Goal: Task Accomplishment & Management: Manage account settings

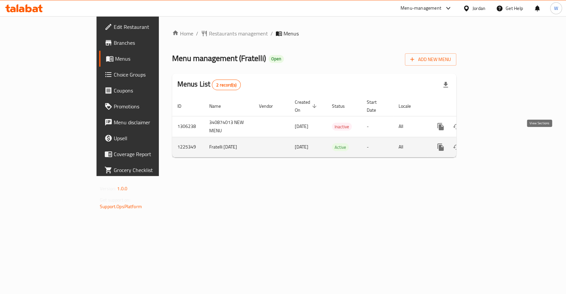
click at [497, 139] on link "enhanced table" at bounding box center [489, 147] width 16 height 16
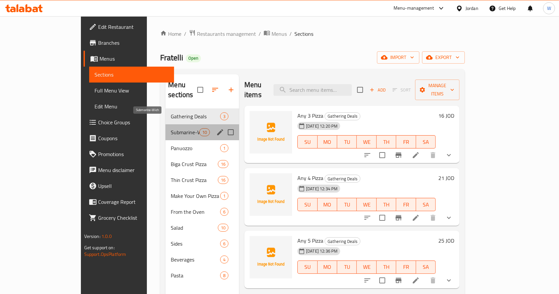
click at [171, 128] on span "Submarine-Wich" at bounding box center [185, 132] width 28 height 8
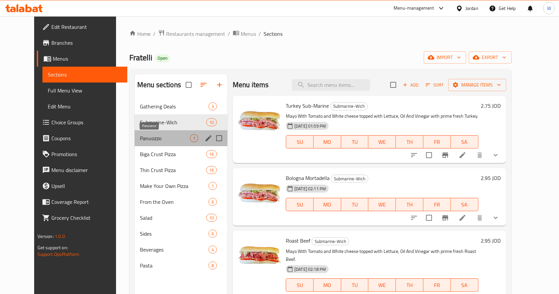
click at [148, 134] on span "Panuozzo" at bounding box center [165, 138] width 50 height 8
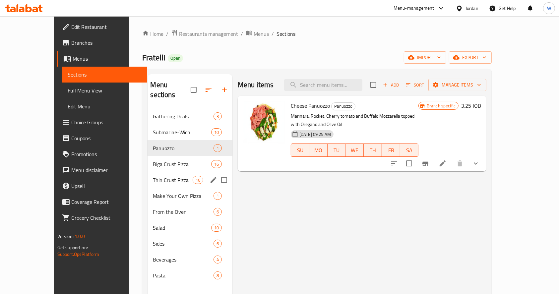
scroll to position [44, 0]
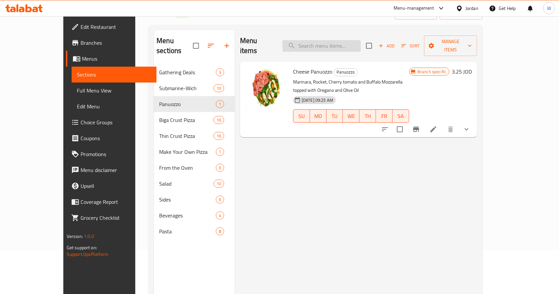
click at [330, 40] on input "search" at bounding box center [322, 46] width 78 height 12
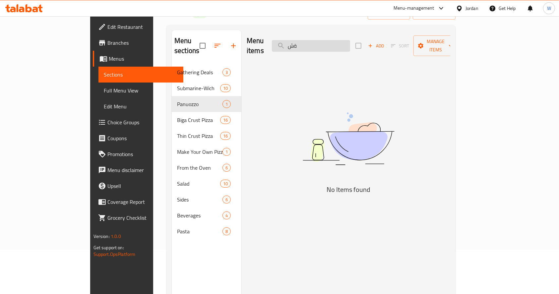
type input "ة"
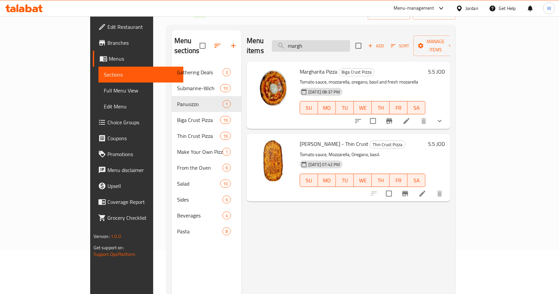
click at [334, 40] on input "margh" at bounding box center [311, 46] width 78 height 12
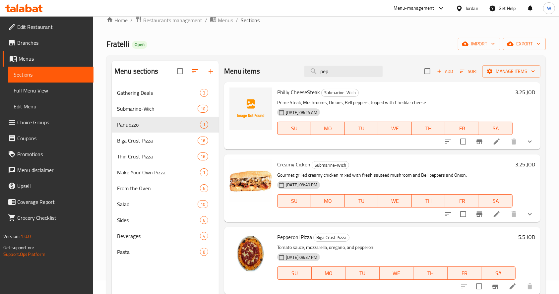
scroll to position [0, 0]
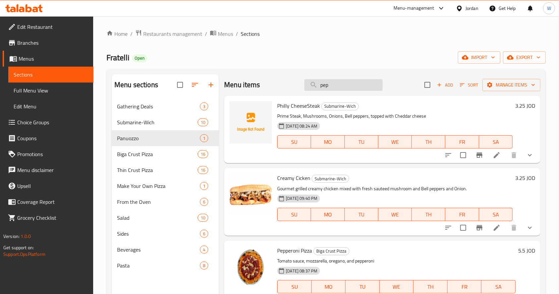
click at [356, 81] on input "pep" at bounding box center [344, 85] width 78 height 12
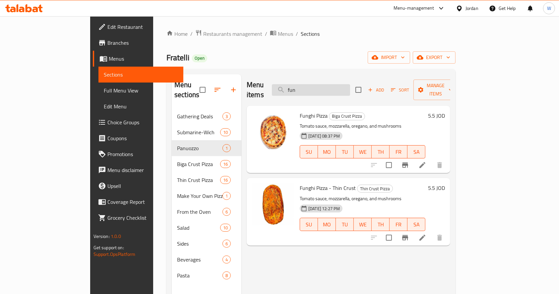
click at [350, 84] on input "fun" at bounding box center [311, 90] width 78 height 12
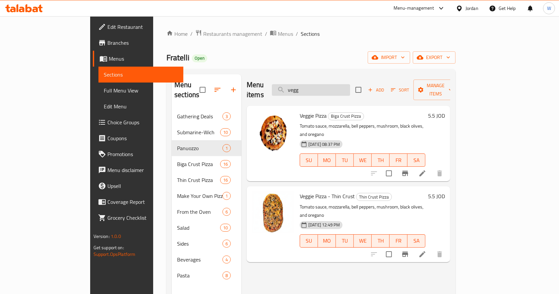
click at [349, 84] on input "vegg" at bounding box center [311, 90] width 78 height 12
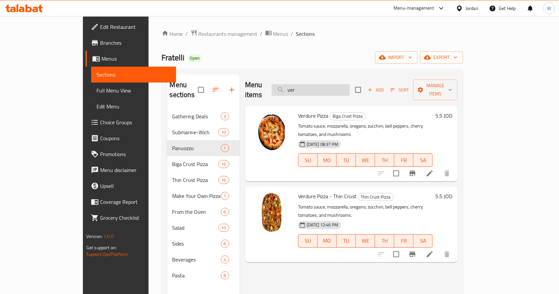
click at [336, 88] on input "ver" at bounding box center [311, 90] width 78 height 12
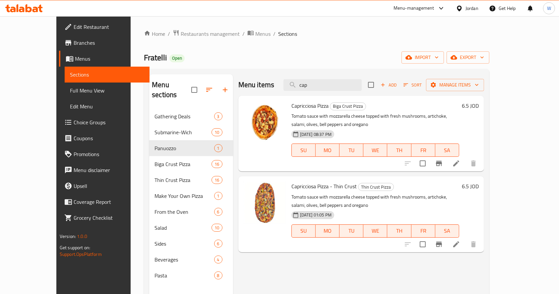
click at [358, 77] on div "Menu items cap Add Sort Manage items" at bounding box center [362, 85] width 246 height 22
click at [358, 78] on div "Menu items cap Add Sort Manage items" at bounding box center [362, 85] width 246 height 22
click at [356, 87] on input "cap" at bounding box center [323, 85] width 78 height 12
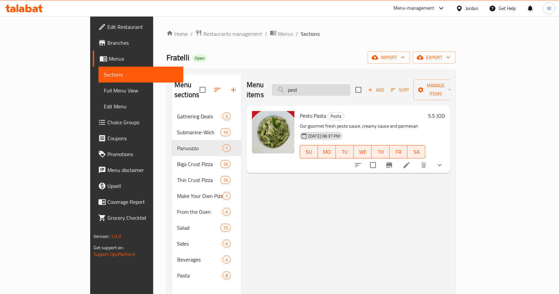
click at [349, 86] on input "pest" at bounding box center [311, 90] width 78 height 12
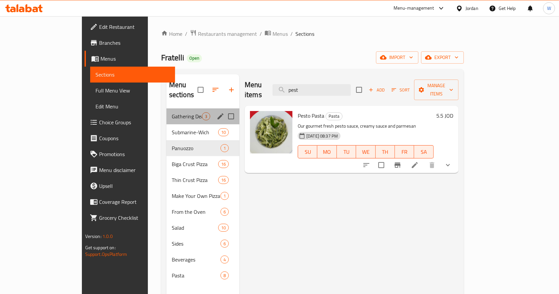
click at [167, 111] on div "Gathering Deals 3" at bounding box center [203, 117] width 73 height 16
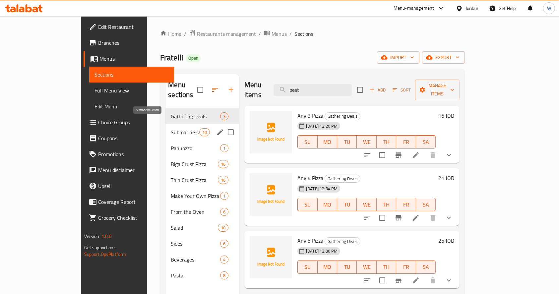
click at [171, 128] on span "Submarine-Wich" at bounding box center [185, 132] width 28 height 8
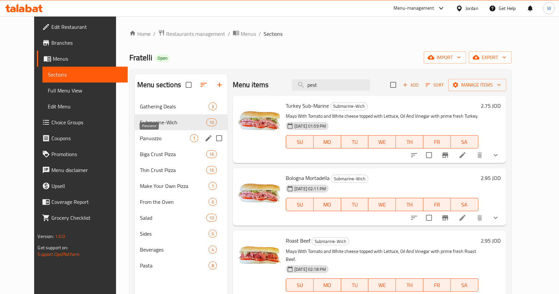
click at [146, 138] on span "Panuozzo" at bounding box center [165, 138] width 50 height 8
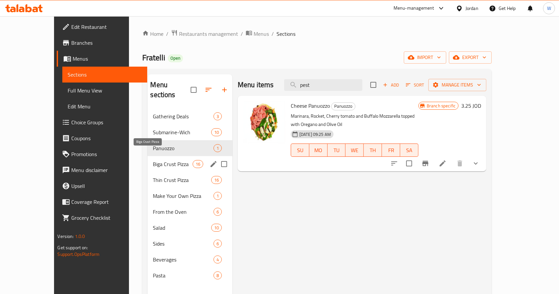
click at [153, 160] on span "Biga Crust Pizza" at bounding box center [172, 164] width 39 height 8
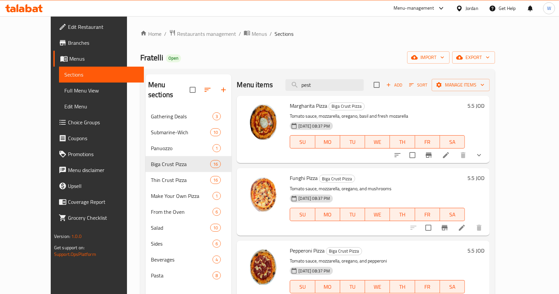
click at [381, 57] on div "Fratelli Open import export" at bounding box center [317, 57] width 355 height 12
click at [357, 87] on input "pest" at bounding box center [325, 85] width 78 height 12
click at [357, 88] on input "pest" at bounding box center [325, 85] width 78 height 12
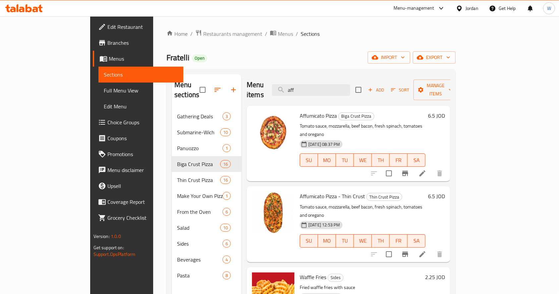
type input "aff"
click at [427, 170] on icon at bounding box center [423, 174] width 8 height 8
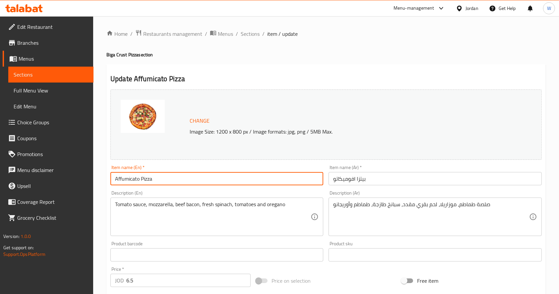
click at [123, 177] on input "Affumicato Pizza" at bounding box center [216, 178] width 213 height 13
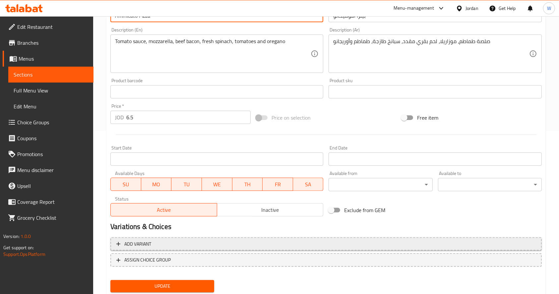
scroll to position [184, 0]
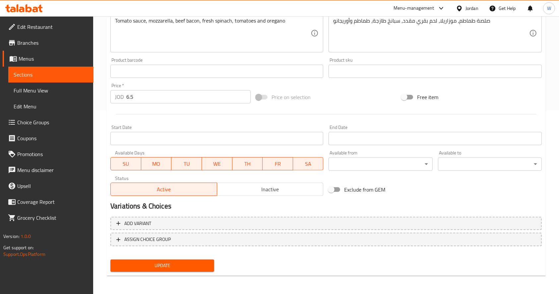
type input "Affimicato Pizza"
click at [193, 262] on span "Update" at bounding box center [162, 266] width 93 height 8
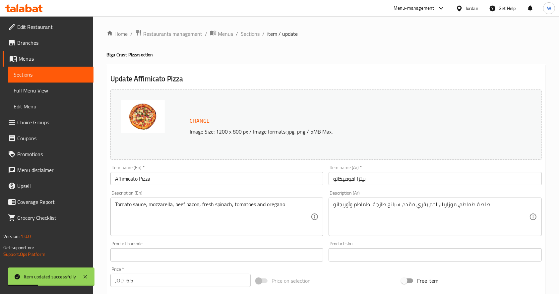
drag, startPoint x: 249, startPoint y: 37, endPoint x: 266, endPoint y: 49, distance: 20.7
click at [249, 36] on span "Sections" at bounding box center [250, 34] width 19 height 8
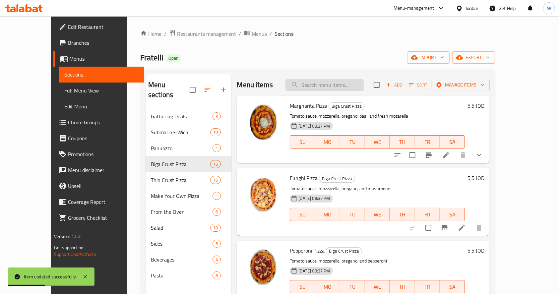
click at [335, 84] on input "search" at bounding box center [325, 85] width 78 height 12
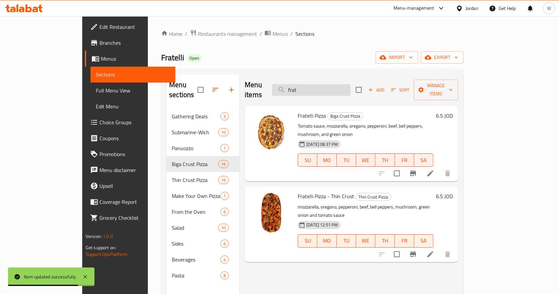
click at [350, 89] on input "frat" at bounding box center [311, 90] width 78 height 12
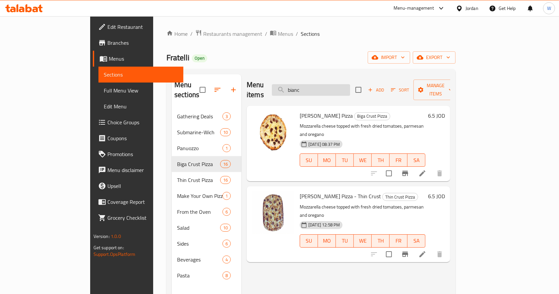
click at [333, 88] on input "bianc" at bounding box center [311, 90] width 78 height 12
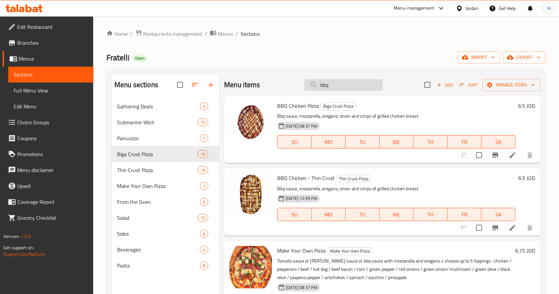
click at [361, 81] on input "bbq" at bounding box center [344, 85] width 78 height 12
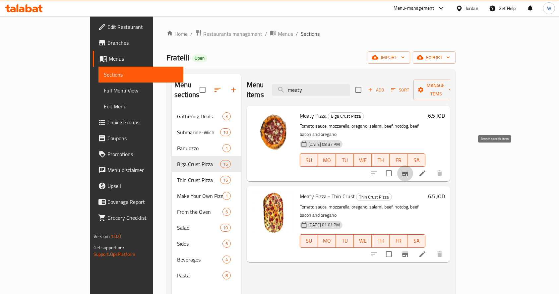
click at [408, 171] on icon "Branch-specific-item" at bounding box center [405, 173] width 6 height 5
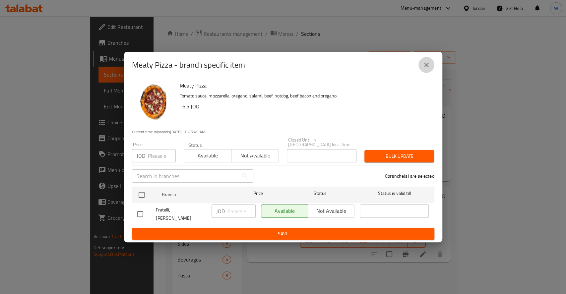
click at [429, 68] on icon "close" at bounding box center [427, 65] width 8 height 8
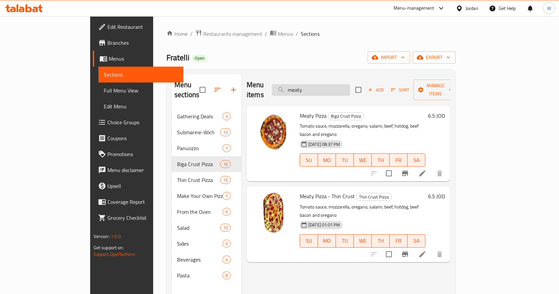
click at [350, 84] on input "meaty" at bounding box center [311, 90] width 78 height 12
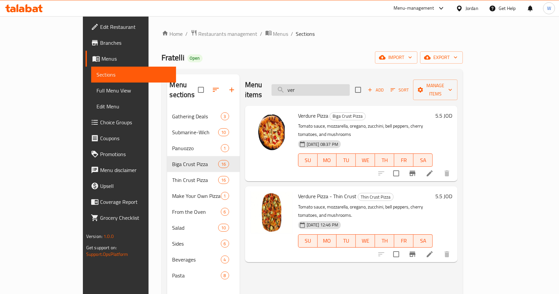
click at [350, 84] on input "ver" at bounding box center [311, 90] width 78 height 12
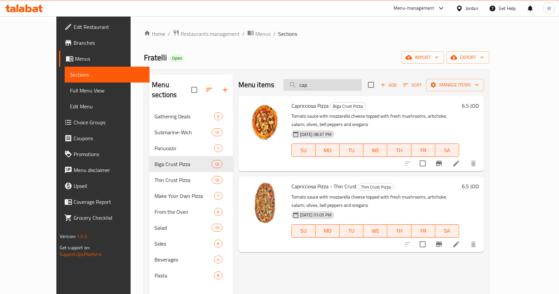
click at [337, 87] on input "cap" at bounding box center [323, 85] width 78 height 12
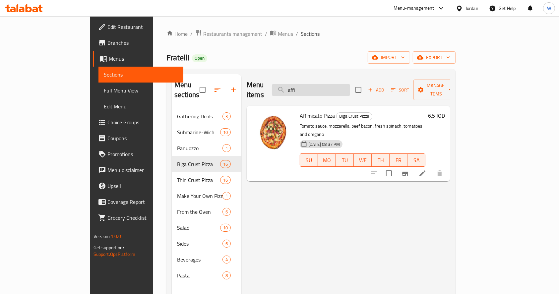
click at [350, 89] on input "affi" at bounding box center [311, 90] width 78 height 12
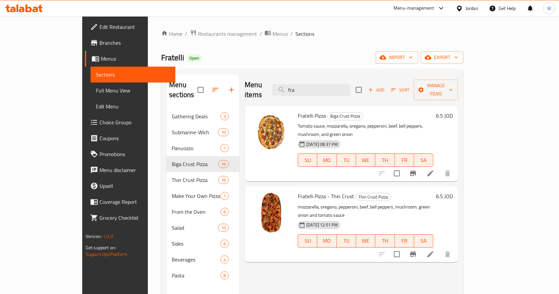
type input "fra"
click at [435, 170] on icon at bounding box center [431, 174] width 8 height 8
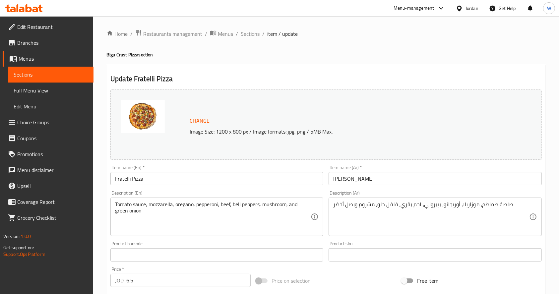
drag, startPoint x: 252, startPoint y: 35, endPoint x: 275, endPoint y: 44, distance: 25.6
click at [252, 35] on span "Sections" at bounding box center [250, 34] width 19 height 8
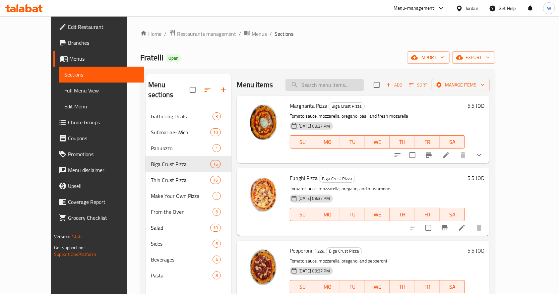
click at [333, 84] on input "search" at bounding box center [325, 85] width 78 height 12
click at [340, 86] on input "search" at bounding box center [325, 85] width 78 height 12
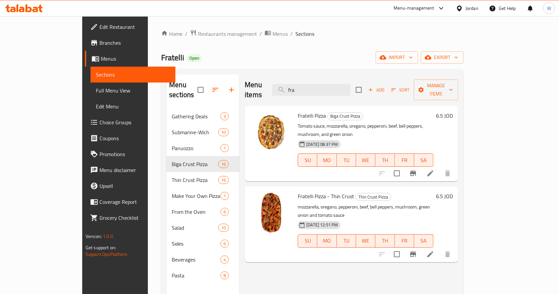
click at [417, 170] on icon "Branch-specific-item" at bounding box center [413, 174] width 8 height 8
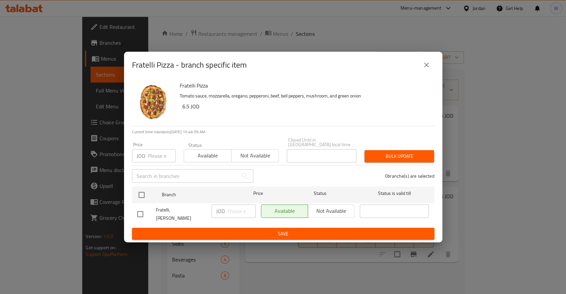
click at [429, 69] on icon "close" at bounding box center [427, 65] width 8 height 8
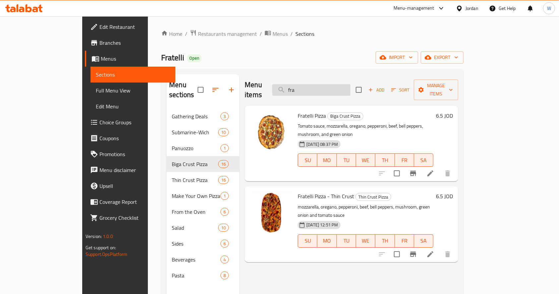
click at [350, 86] on input "fra" at bounding box center [311, 90] width 78 height 12
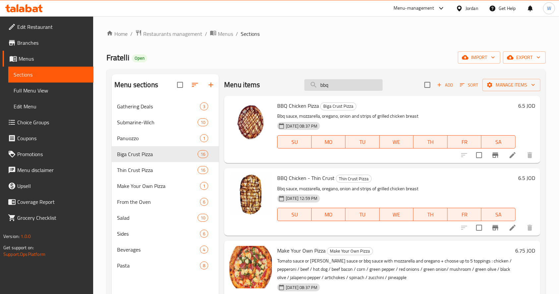
click at [353, 86] on input "bbq" at bounding box center [344, 85] width 78 height 12
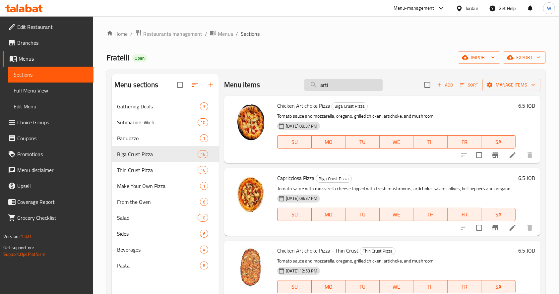
click at [344, 81] on input "arti" at bounding box center [344, 85] width 78 height 12
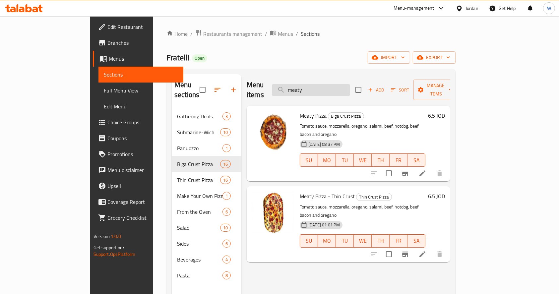
click at [339, 85] on input "meaty" at bounding box center [311, 90] width 78 height 12
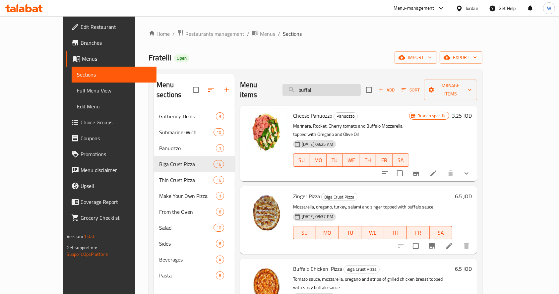
click at [345, 84] on input "buffal" at bounding box center [322, 90] width 78 height 12
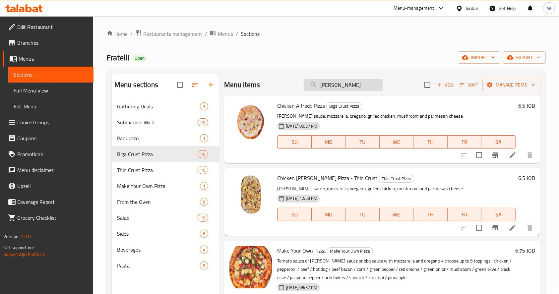
click at [357, 86] on input "[PERSON_NAME]" at bounding box center [344, 85] width 78 height 12
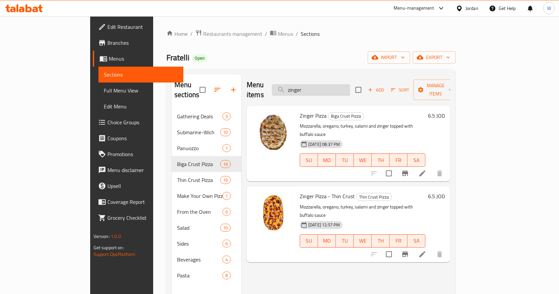
click at [341, 88] on input "zinger" at bounding box center [311, 90] width 78 height 12
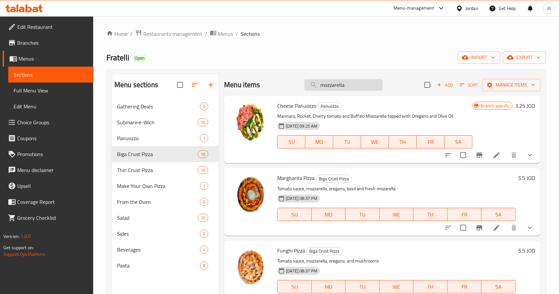
click at [353, 87] on input "mozzarella" at bounding box center [344, 85] width 78 height 12
type input "m"
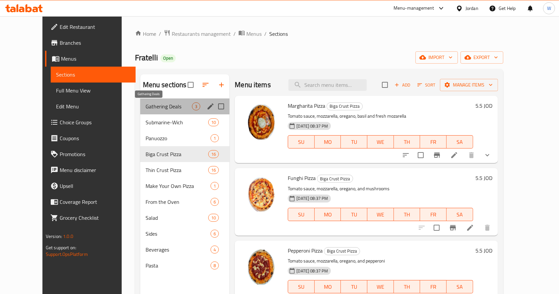
click at [146, 107] on span "Gathering Deals" at bounding box center [169, 107] width 47 height 8
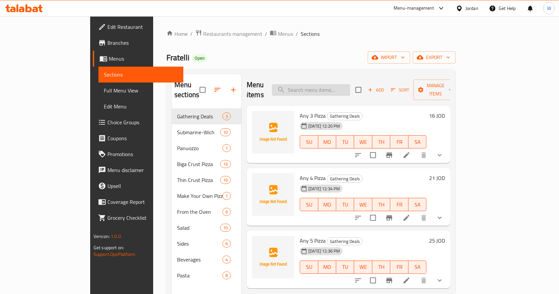
click at [350, 84] on input "search" at bounding box center [311, 90] width 78 height 12
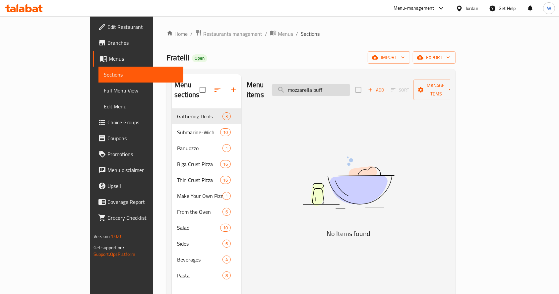
click at [350, 88] on input "mozzarella buff" at bounding box center [311, 90] width 78 height 12
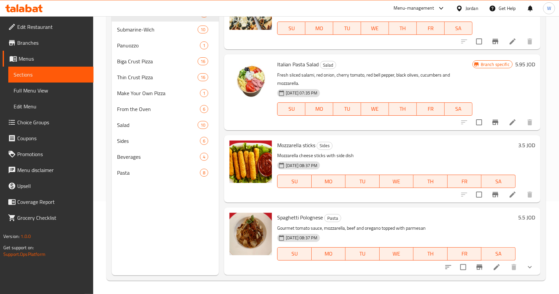
scroll to position [2575, 0]
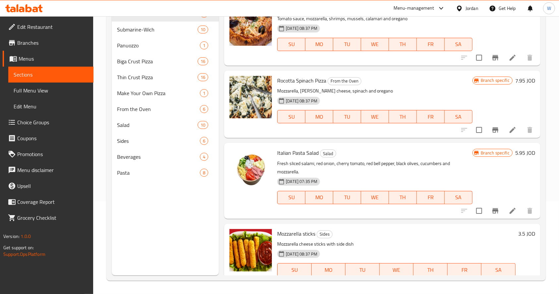
click at [152, 231] on div "Menu sections Gathering Deals 3 Submarine-Wich 10 Panuozzo 1 Biga Crust Pizza 1…" at bounding box center [165, 128] width 107 height 294
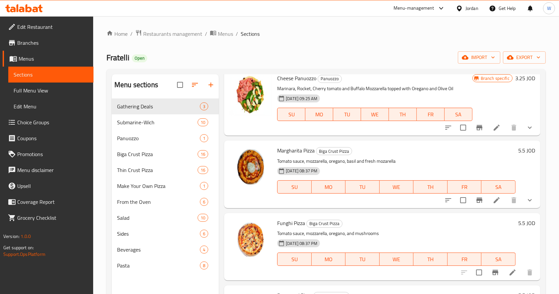
scroll to position [0, 0]
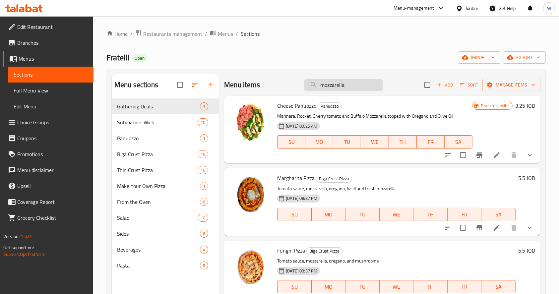
click at [353, 85] on input "mozzarella" at bounding box center [344, 85] width 78 height 12
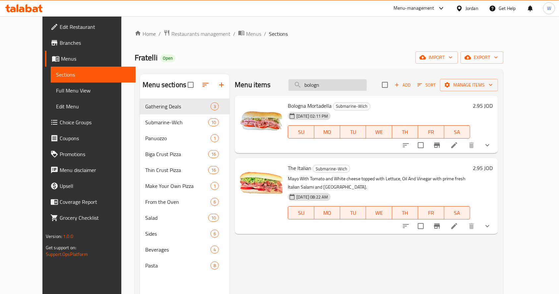
click at [344, 85] on input "bologn" at bounding box center [328, 85] width 78 height 12
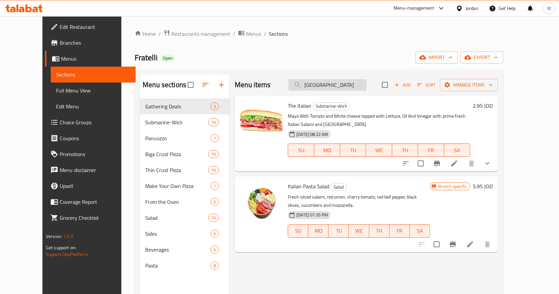
click at [345, 85] on input "[GEOGRAPHIC_DATA]" at bounding box center [328, 85] width 78 height 12
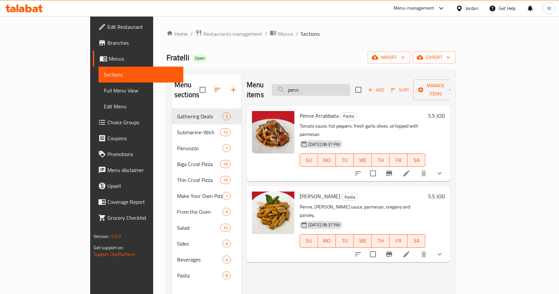
click at [335, 87] on input "penn" at bounding box center [311, 90] width 78 height 12
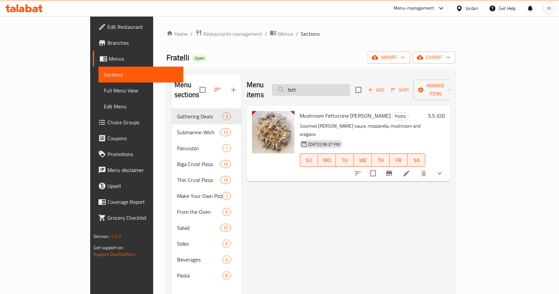
click at [338, 84] on input "fett" at bounding box center [311, 90] width 78 height 12
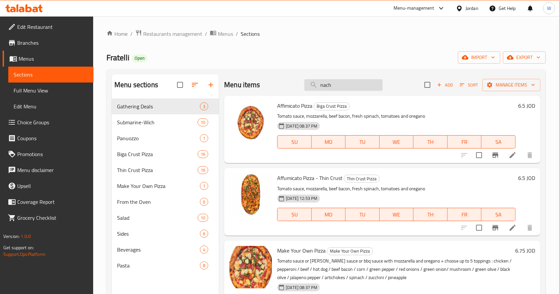
click at [340, 86] on input "nach" at bounding box center [344, 85] width 78 height 12
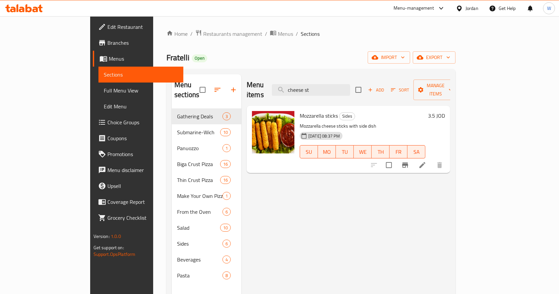
type input "cheese st"
click at [366, 218] on div "Menu items cheese st Add Sort Manage items Mozzarella sticks Sides Mozzarella c…" at bounding box center [346, 221] width 209 height 294
click at [203, 31] on span "Restaurants management" at bounding box center [232, 34] width 59 height 8
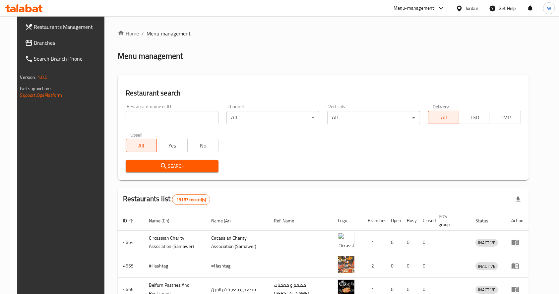
click at [171, 116] on div "Home / Menu management Menu management Restaurant search Restaurant name or ID …" at bounding box center [324, 238] width 412 height 416
click at [159, 115] on input "search" at bounding box center [172, 117] width 93 height 13
click button "Search" at bounding box center [172, 166] width 93 height 12
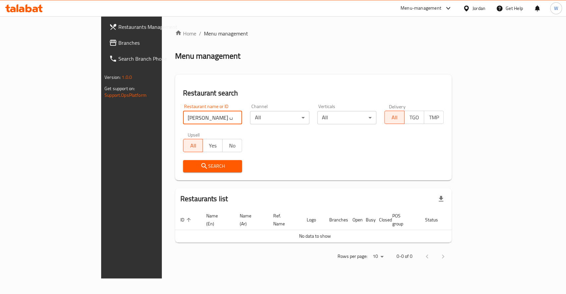
click at [183, 121] on input "[PERSON_NAME] للمناسف" at bounding box center [212, 117] width 59 height 13
type input "ل"
click button "Search" at bounding box center [212, 166] width 59 height 12
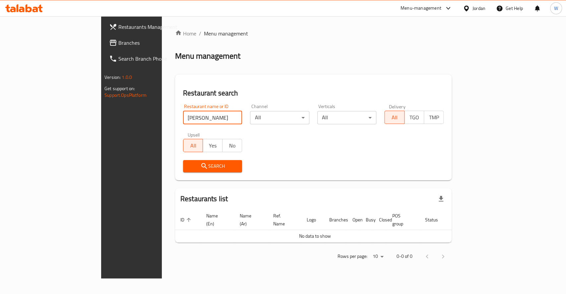
click at [183, 120] on input "[PERSON_NAME]" at bounding box center [212, 117] width 59 height 13
type input "rakan"
click button "Search" at bounding box center [212, 166] width 59 height 12
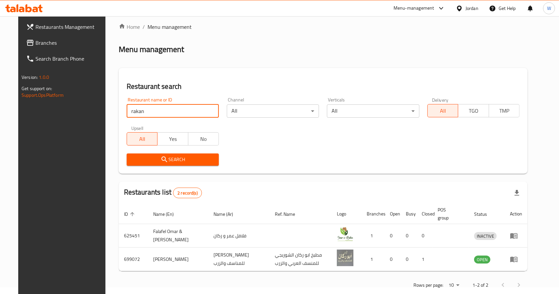
scroll to position [19, 0]
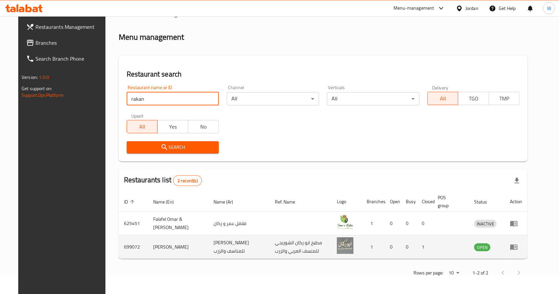
click at [154, 245] on td "[PERSON_NAME]" at bounding box center [178, 248] width 61 height 24
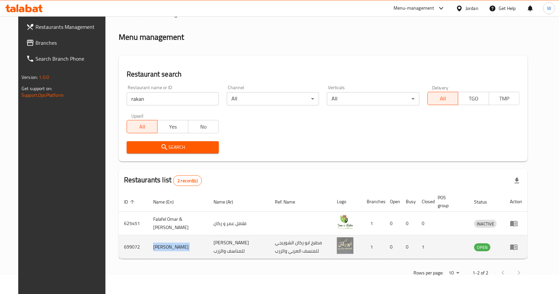
click at [154, 245] on td "[PERSON_NAME]" at bounding box center [178, 248] width 61 height 24
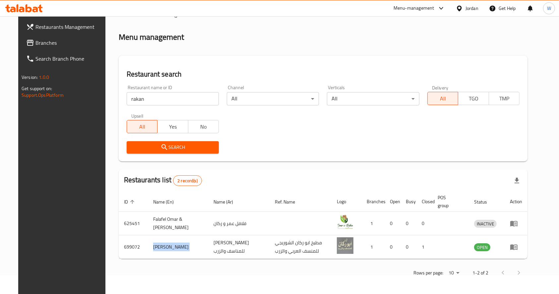
copy td "[PERSON_NAME]"
click at [319, 150] on div "Search" at bounding box center [323, 147] width 401 height 20
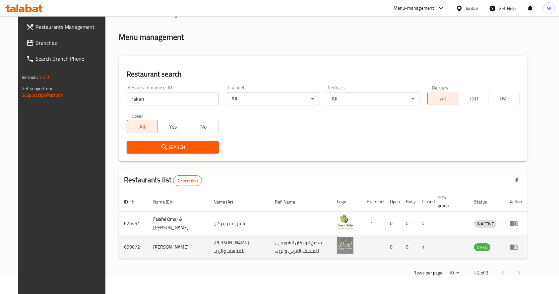
click at [165, 244] on td "[PERSON_NAME]" at bounding box center [178, 248] width 61 height 24
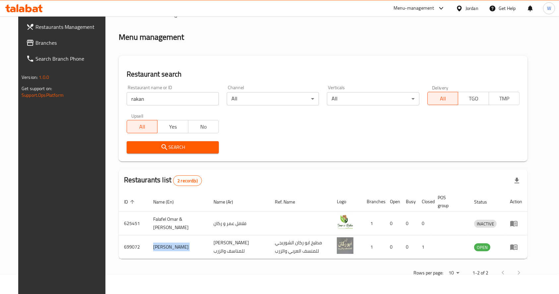
copy td "[PERSON_NAME]"
click at [290, 131] on div "Restaurant name or ID rakan Restaurant name or ID Channel All ​ Verticals All ​…" at bounding box center [323, 119] width 401 height 76
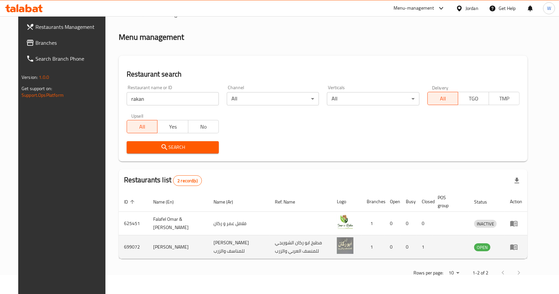
click at [170, 244] on td "[PERSON_NAME]" at bounding box center [178, 248] width 61 height 24
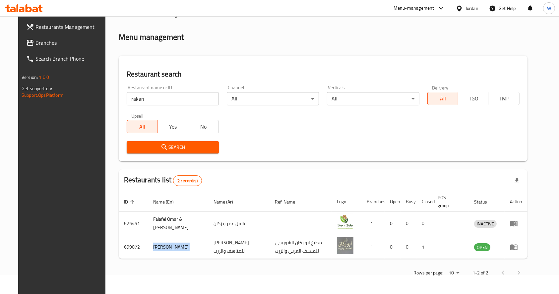
copy td "[PERSON_NAME]"
click at [259, 159] on div "Restaurant search Restaurant name or ID rakan Restaurant name or ID Channel All…" at bounding box center [323, 109] width 409 height 106
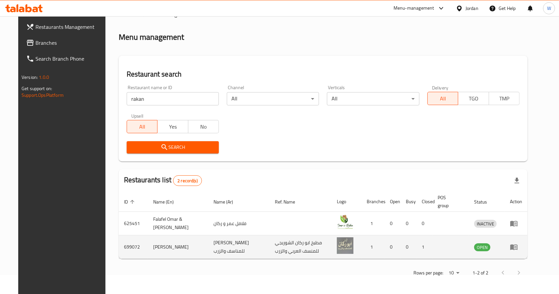
click at [518, 248] on icon "enhanced table" at bounding box center [514, 247] width 8 height 8
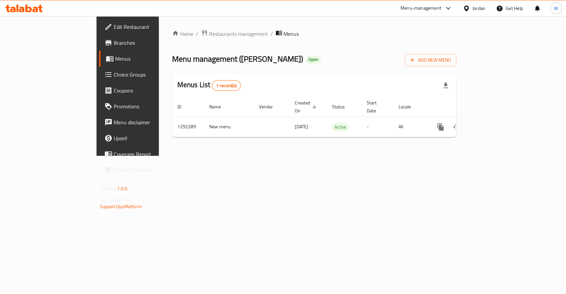
click at [114, 47] on span "Branches" at bounding box center [150, 43] width 72 height 8
